Goal: Information Seeking & Learning: Learn about a topic

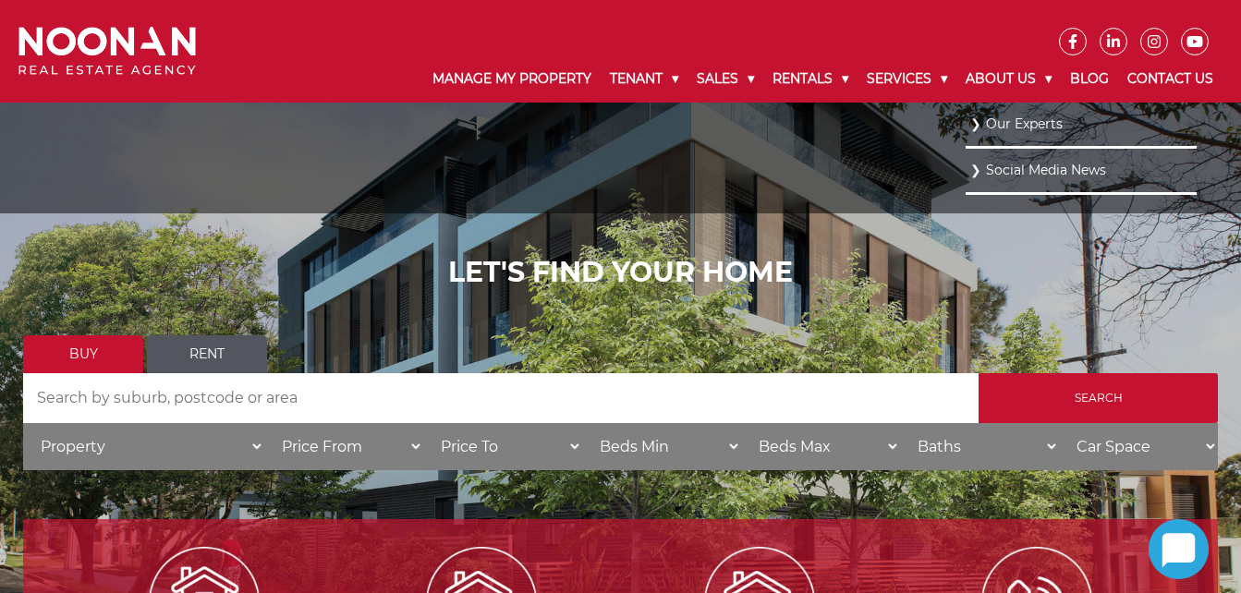
click at [1039, 124] on link "Our Experts" at bounding box center [1081, 124] width 222 height 25
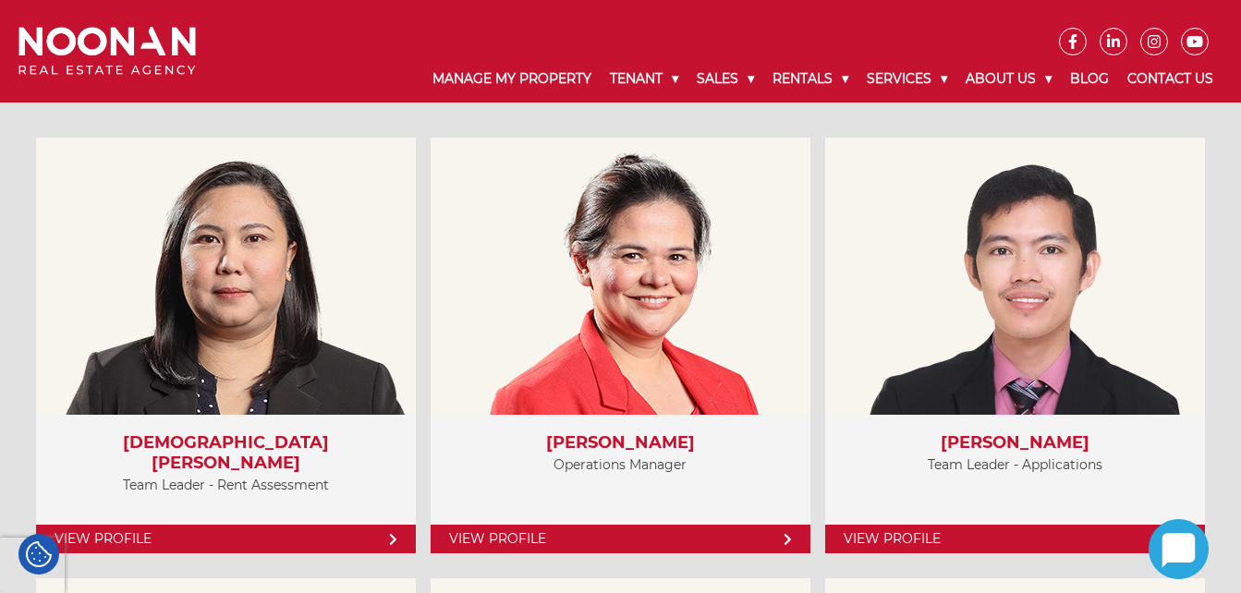
scroll to position [4030, 0]
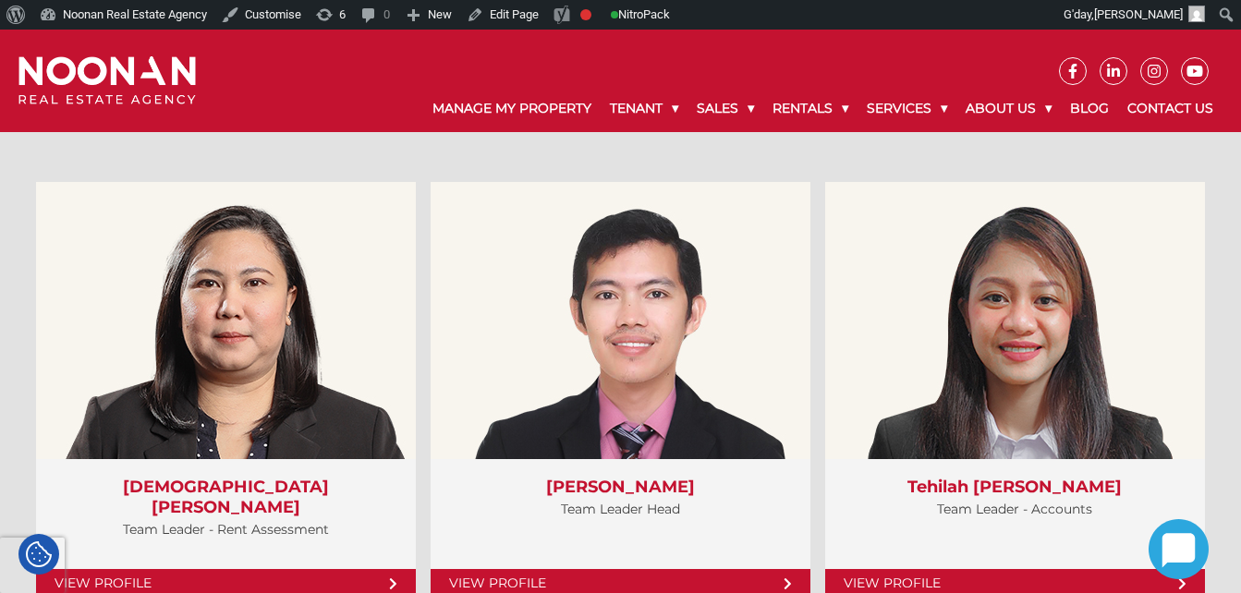
scroll to position [3986, 0]
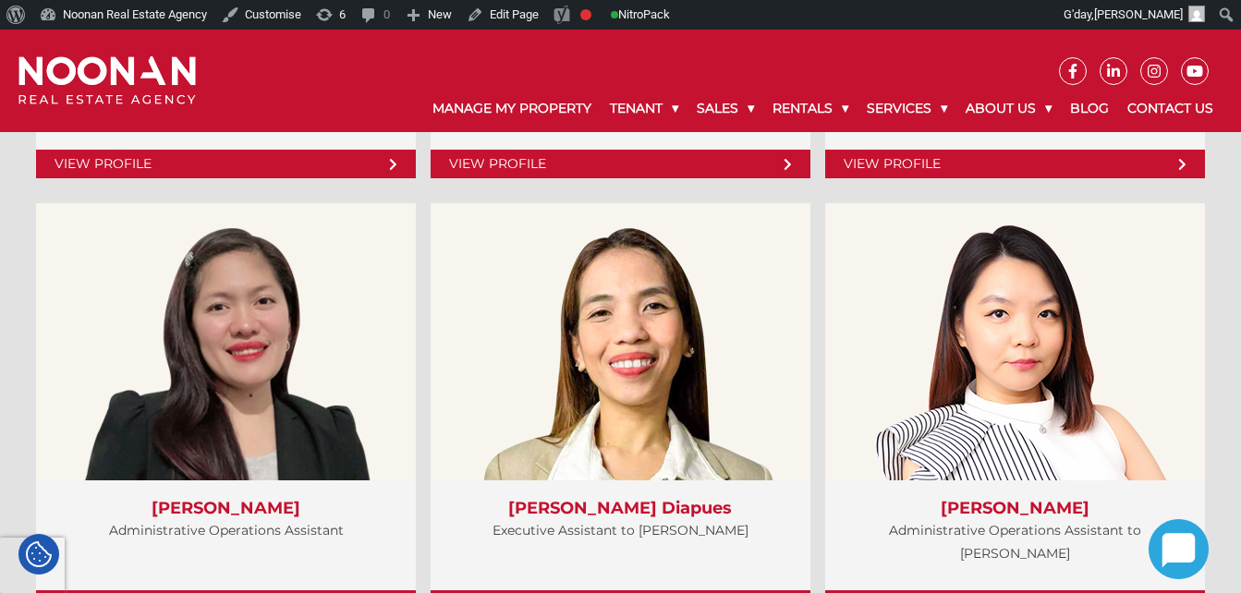
scroll to position [4919, 0]
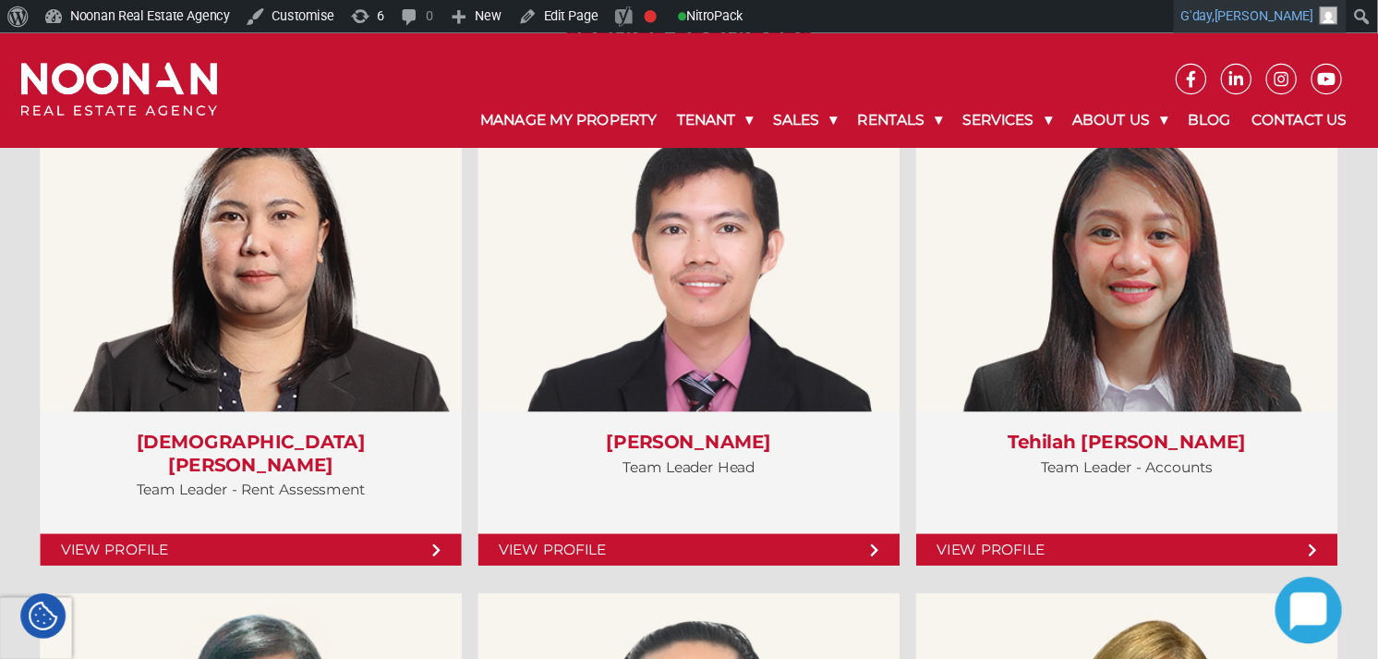
scroll to position [4118, 0]
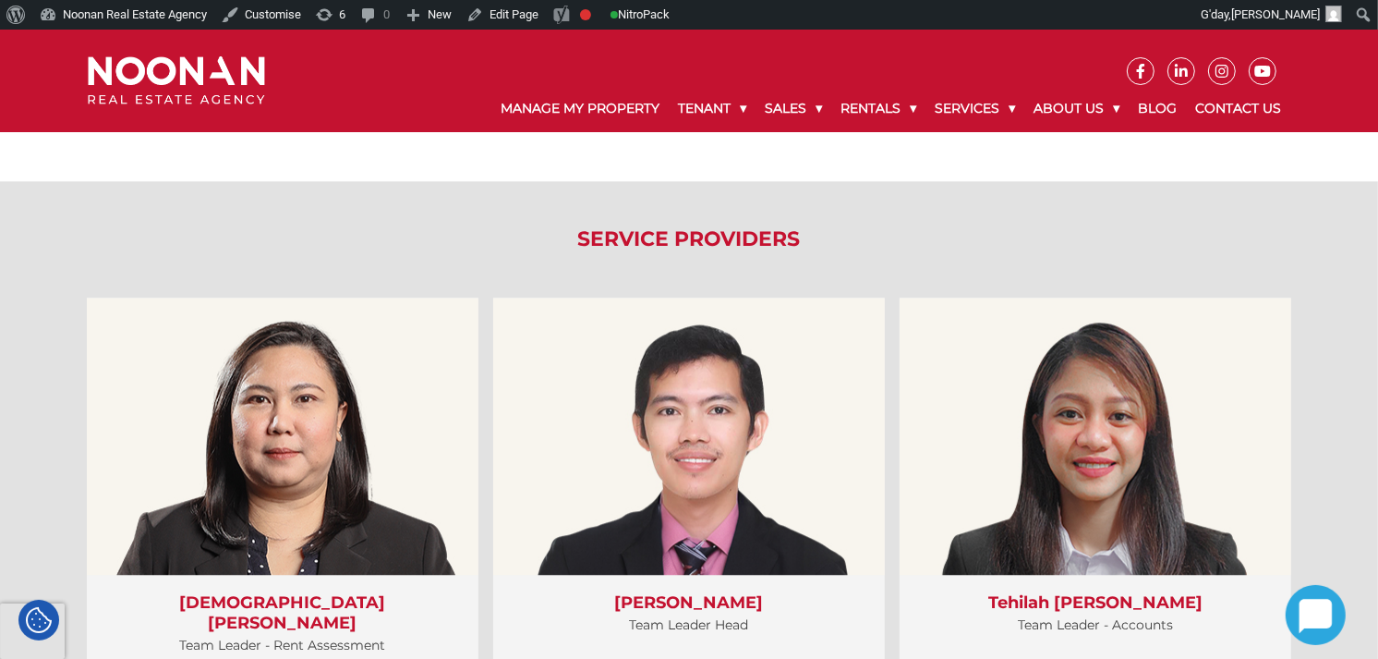
drag, startPoint x: 1198, startPoint y: 0, endPoint x: 224, endPoint y: 211, distance: 996.2
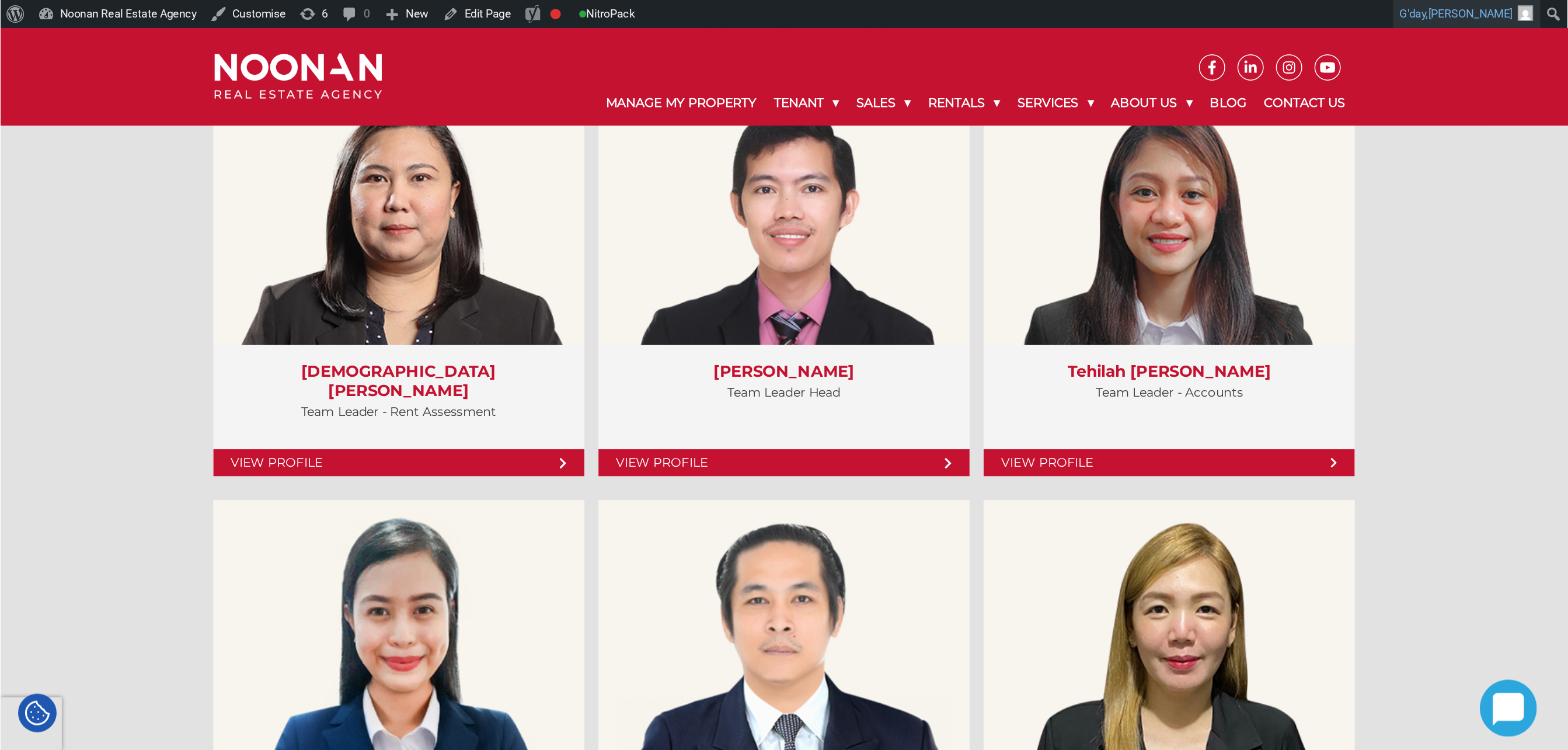
scroll to position [2738, 0]
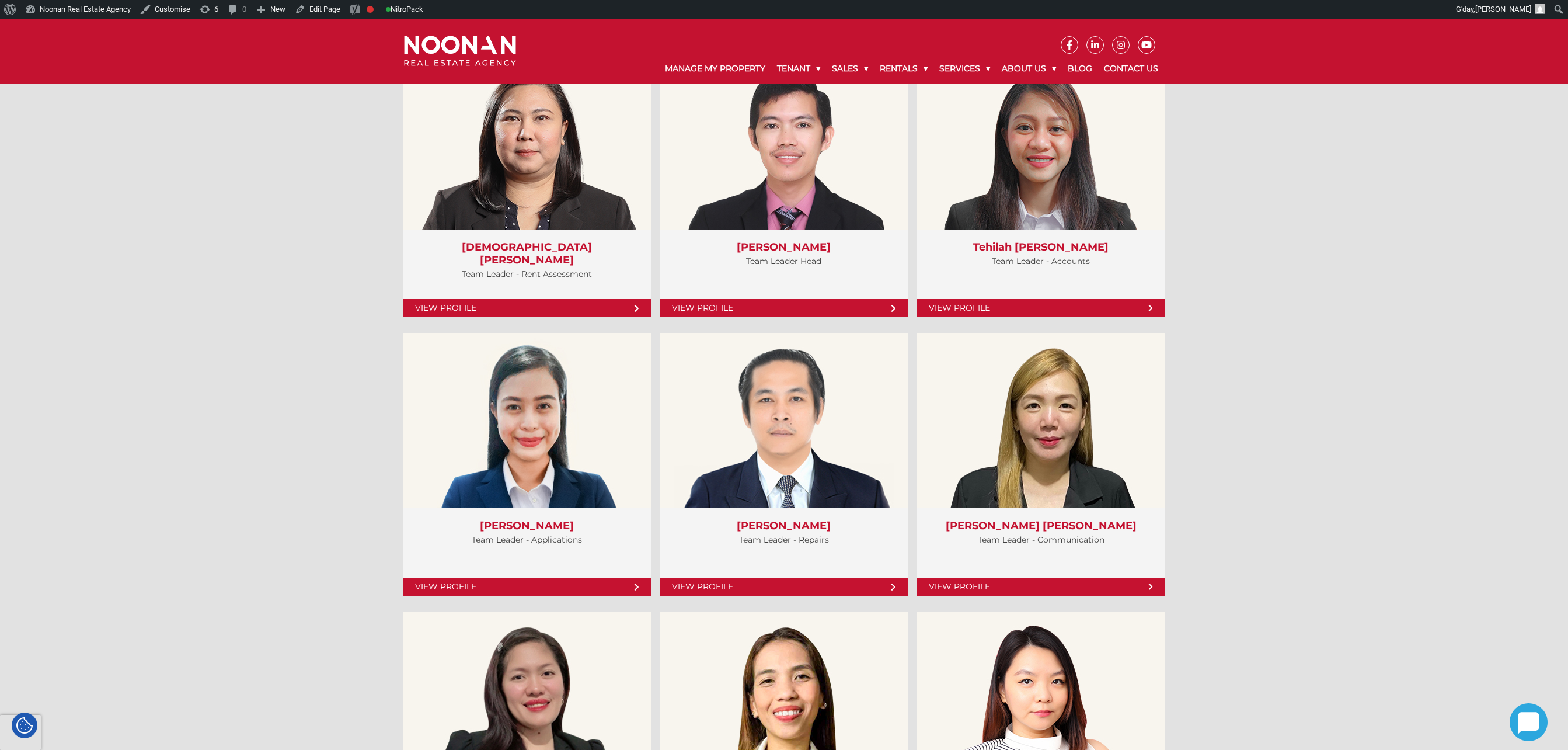
drag, startPoint x: 833, startPoint y: 0, endPoint x: 257, endPoint y: 307, distance: 652.7
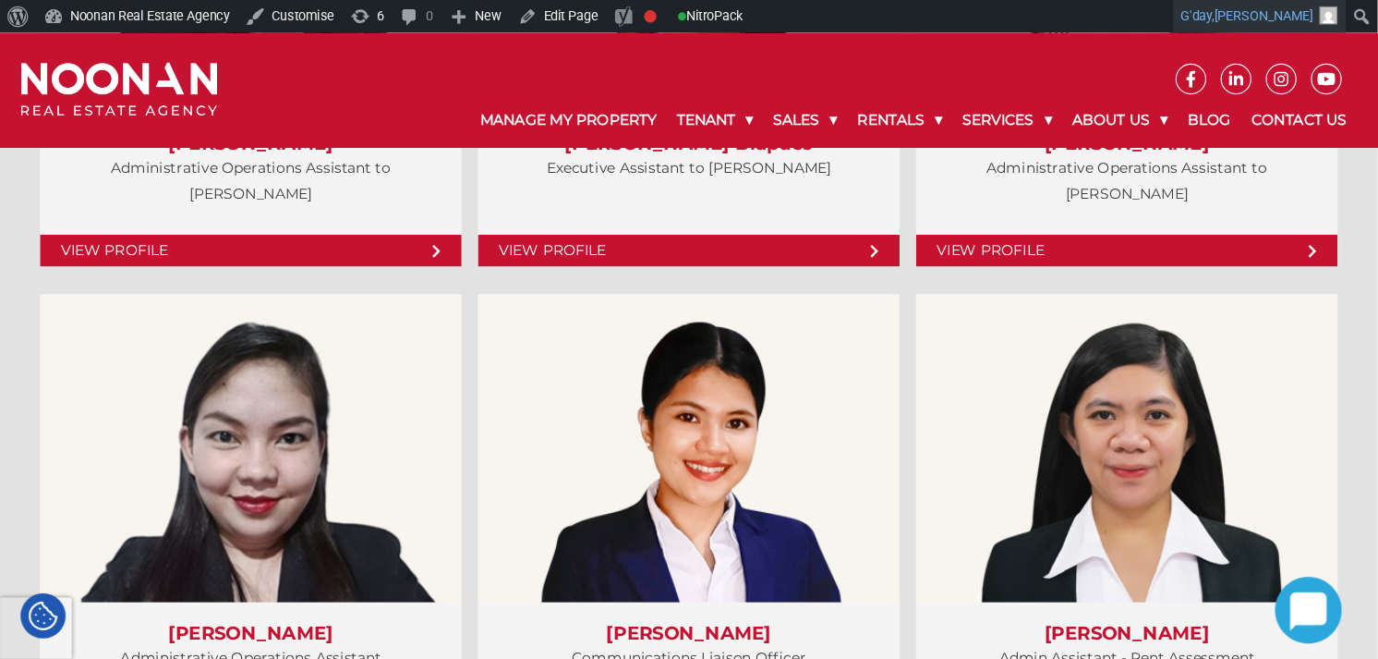
scroll to position [5269, 0]
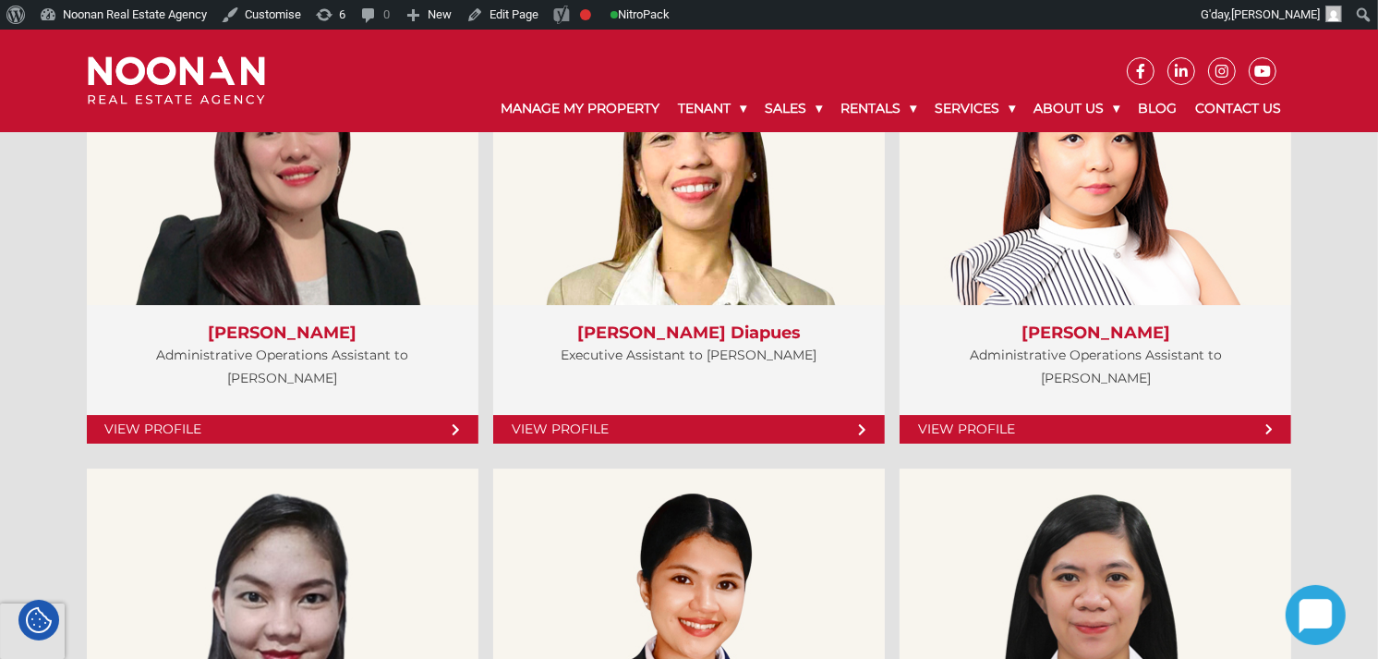
drag, startPoint x: 2402, startPoint y: 0, endPoint x: 1361, endPoint y: 222, distance: 1064.5
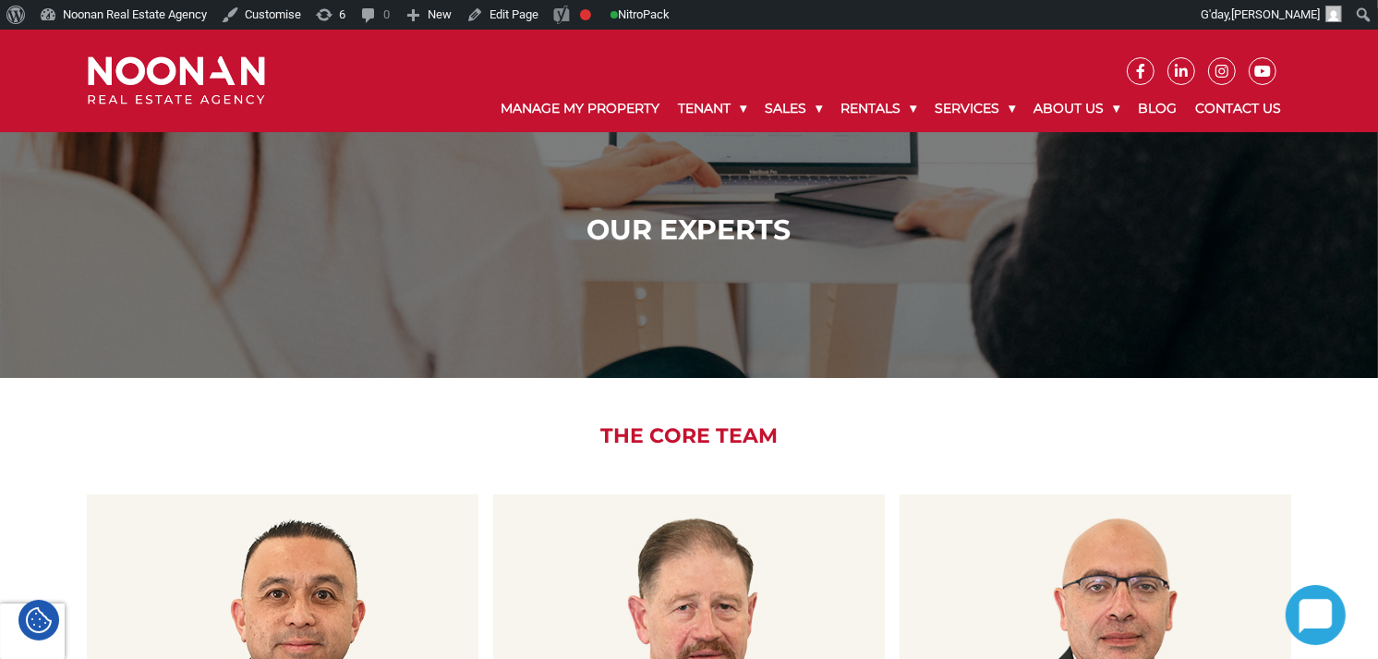
scroll to position [155, 0]
